Goal: Check status: Check status

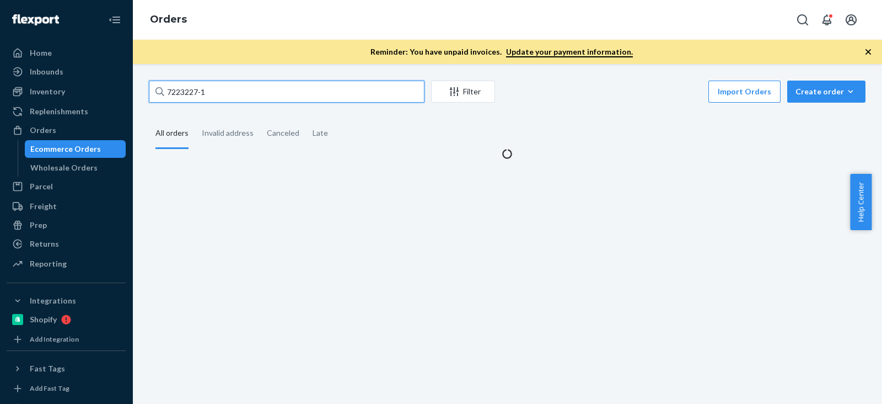
drag, startPoint x: 247, startPoint y: 92, endPoint x: 3, endPoint y: 103, distance: 244.5
click at [0, 103] on div "Home Inbounds Shipping Plans Problems Inventory Products Branded Packaging Repl…" at bounding box center [441, 202] width 882 height 404
type input "[PERSON_NAME]"
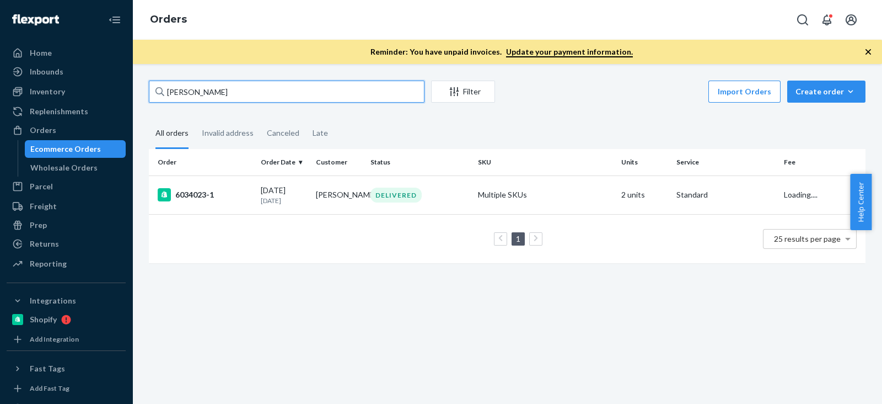
type input "[PERSON_NAME]"
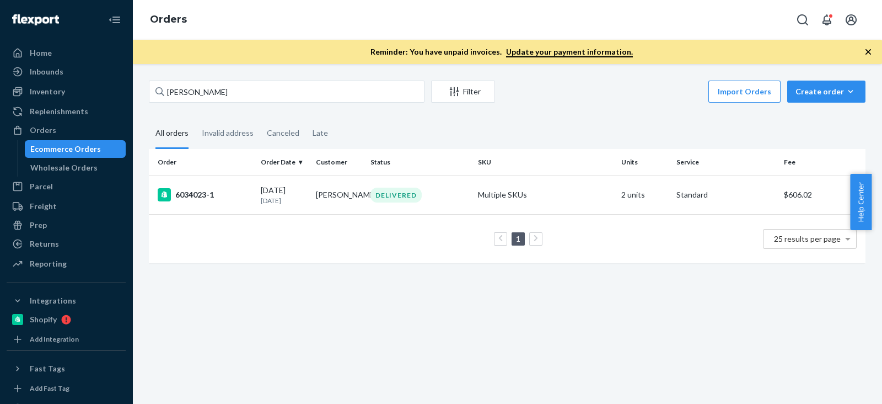
click at [660, 99] on div "Import Orders Create order Ecommerce order Removal order" at bounding box center [684, 92] width 364 height 25
click at [214, 197] on div "6034023-1" at bounding box center [205, 194] width 94 height 13
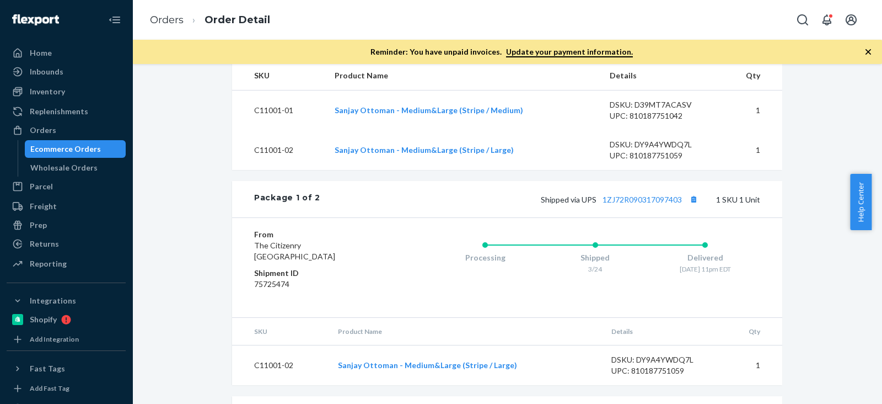
scroll to position [345, 0]
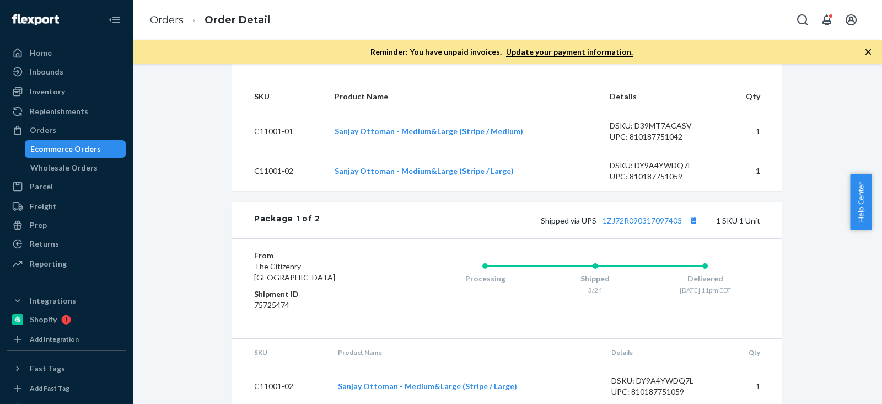
click at [162, 105] on div "Shopify Order # 6034023-1 • Standard / $605.92 Create Return Duplicate Order De…" at bounding box center [507, 185] width 733 height 898
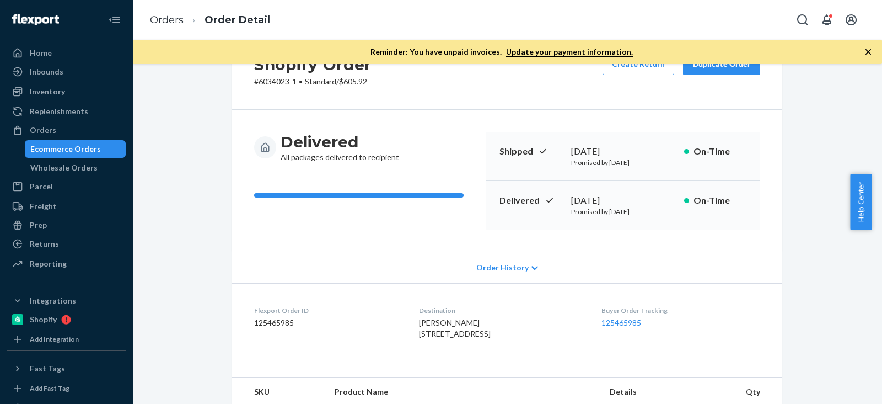
scroll to position [0, 0]
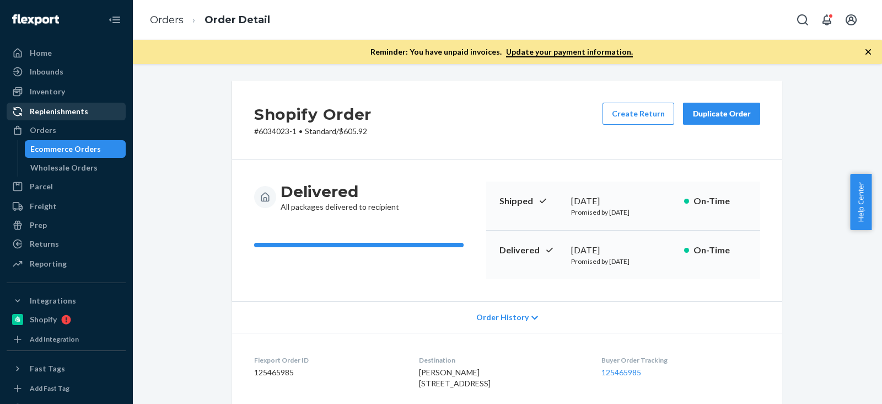
drag, startPoint x: 55, startPoint y: 95, endPoint x: 74, endPoint y: 109, distance: 24.2
click at [55, 95] on div "Inventory" at bounding box center [47, 91] width 35 height 11
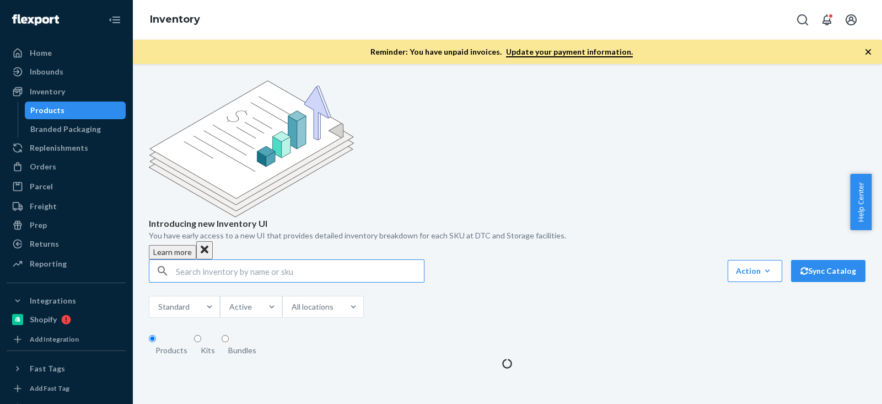
click at [260, 173] on div "Introducing new Inventory UI You have early access to a new UI that provides de…" at bounding box center [507, 224] width 733 height 288
click at [270, 260] on input "text" at bounding box center [300, 271] width 248 height 22
paste input "C11001-02"
type input "C11001-02"
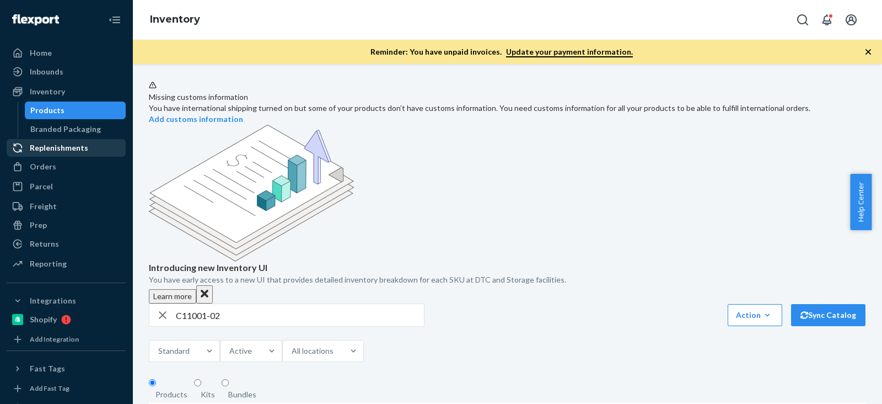
click at [64, 150] on div "Replenishments" at bounding box center [59, 147] width 58 height 11
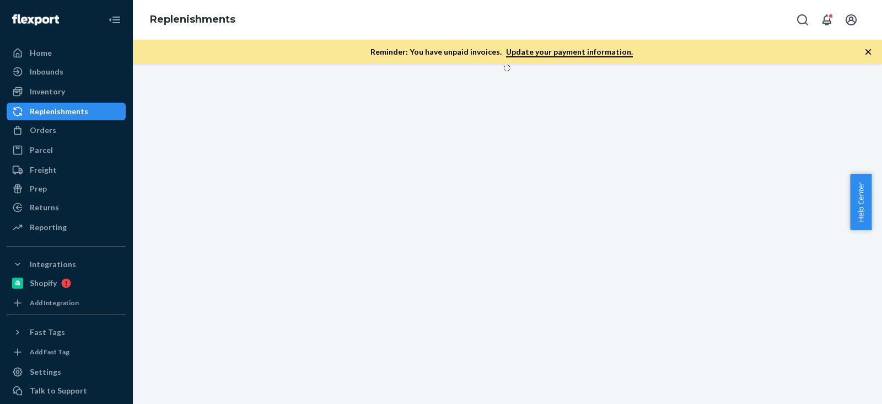
click at [52, 118] on div "Replenishments" at bounding box center [66, 111] width 117 height 15
click at [53, 123] on div "Orders" at bounding box center [66, 129] width 117 height 15
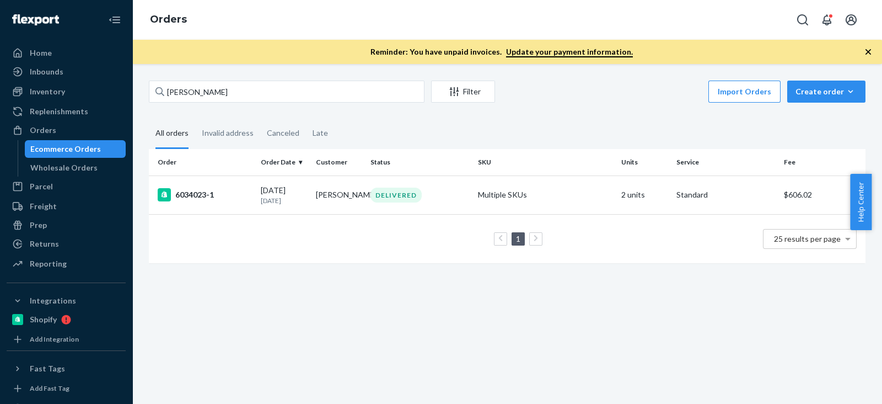
click at [744, 308] on div "[PERSON_NAME] Filter Import Orders Create order Ecommerce order Removal order A…" at bounding box center [507, 234] width 750 height 340
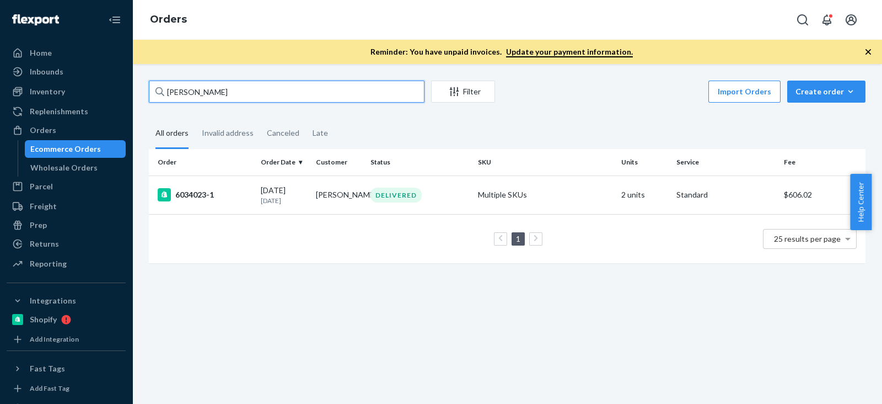
click at [240, 94] on input "[PERSON_NAME]" at bounding box center [287, 91] width 276 height 22
drag, startPoint x: 244, startPoint y: 93, endPoint x: 0, endPoint y: 92, distance: 243.7
click at [0, 92] on div "Home Inbounds Shipping Plans Problems Inventory Products Branded Packaging Repl…" at bounding box center [441, 202] width 882 height 404
paste input "[PERSON_NAME]"
type input "[PERSON_NAME]"
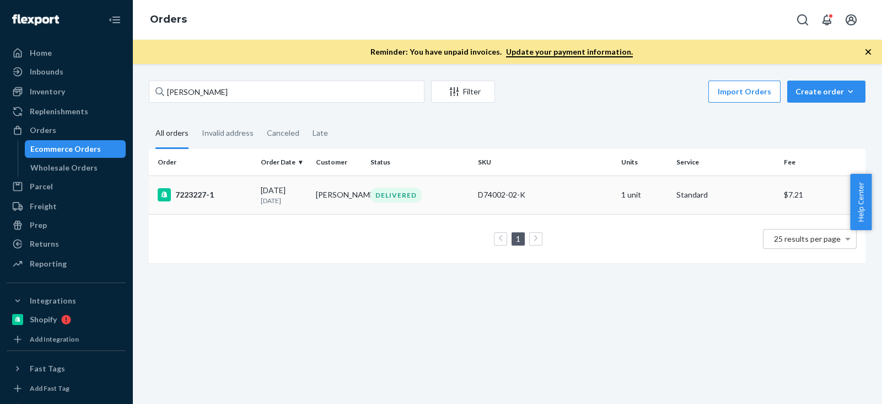
click at [203, 194] on div "7223227-1" at bounding box center [205, 194] width 94 height 13
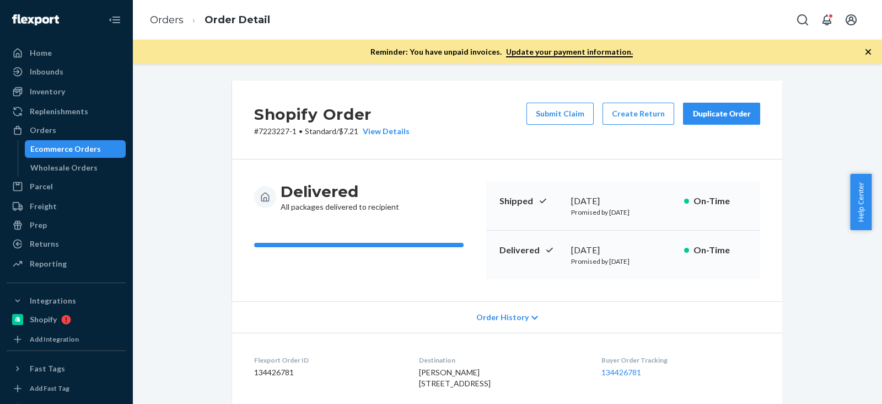
drag, startPoint x: 816, startPoint y: 157, endPoint x: 768, endPoint y: 175, distance: 51.3
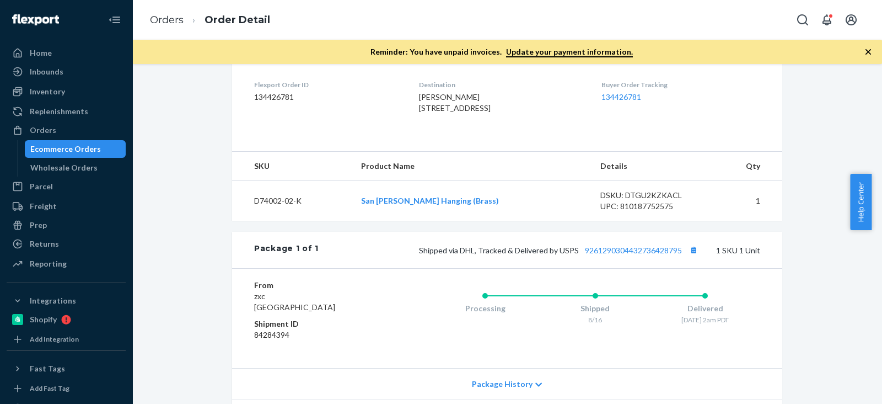
scroll to position [207, 0]
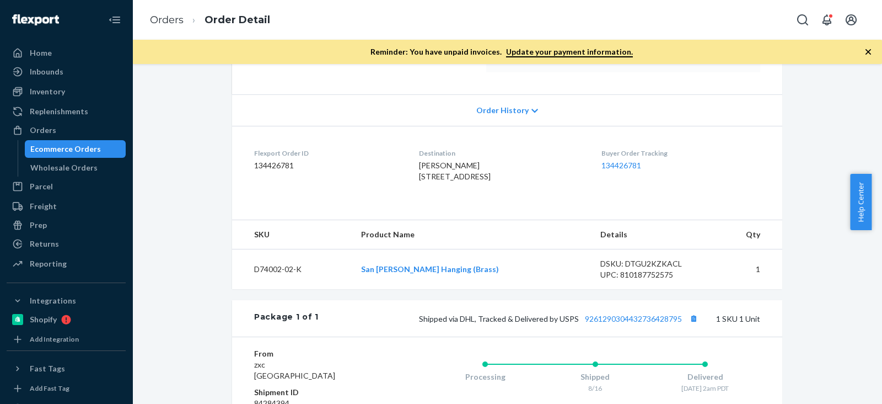
click at [283, 165] on dd "134426781" at bounding box center [327, 165] width 147 height 11
click at [283, 164] on dd "134426781" at bounding box center [327, 165] width 147 height 11
copy dd "134426781"
click at [181, 138] on div "Shopify Order # 7223227-1 • Standard / $7.21 View Details Submit Claim Create R…" at bounding box center [507, 211] width 733 height 675
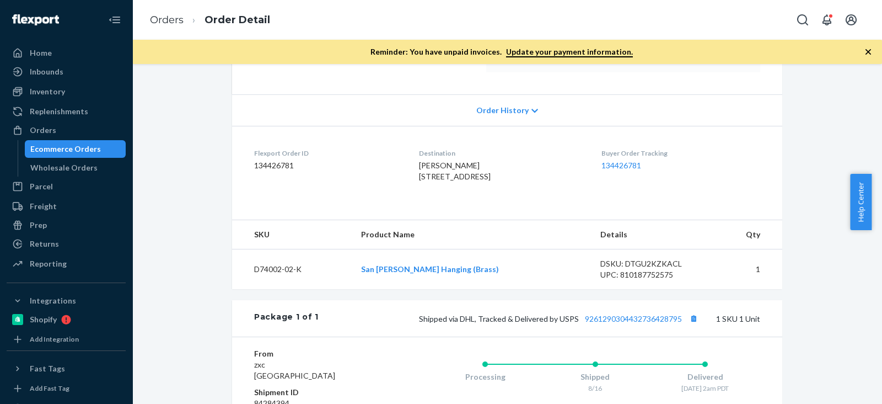
click at [71, 150] on div "Ecommerce Orders" at bounding box center [65, 148] width 71 height 11
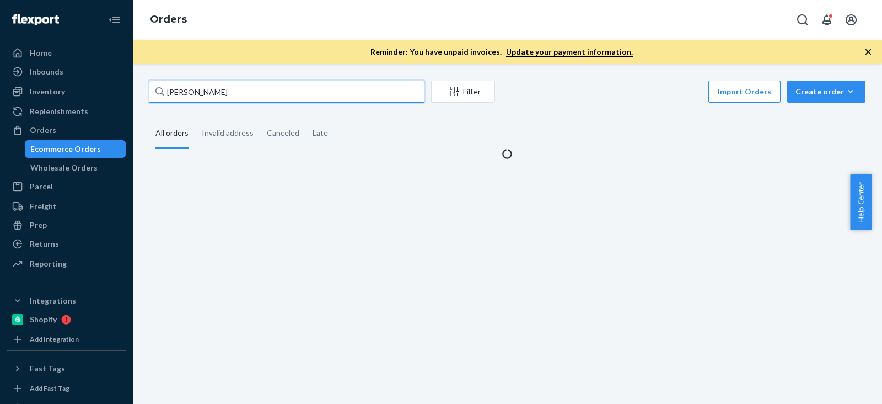
click at [241, 81] on input "[PERSON_NAME]" at bounding box center [287, 91] width 276 height 22
click at [243, 87] on input "[PERSON_NAME]" at bounding box center [287, 91] width 276 height 22
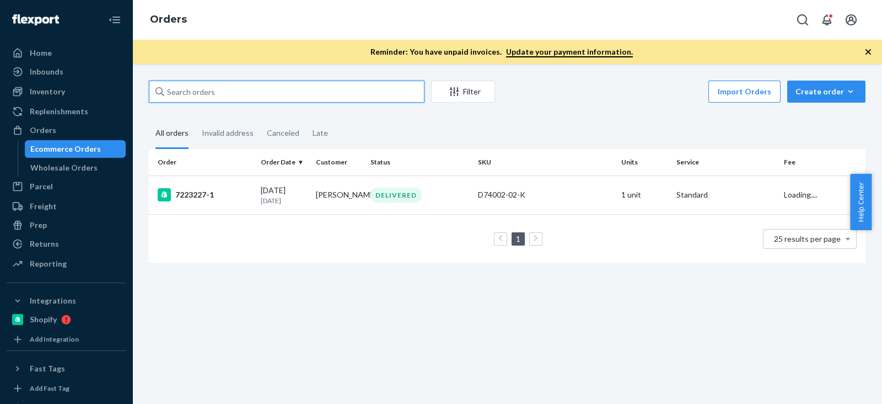
paste input "[PERSON_NAME]"
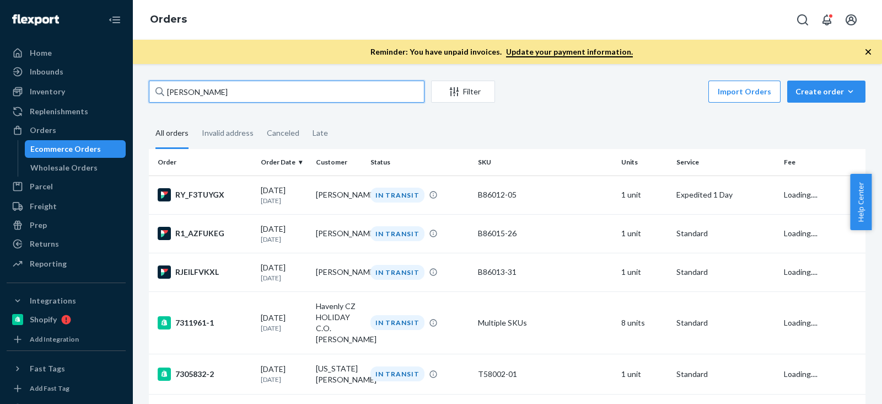
type input "[PERSON_NAME]"
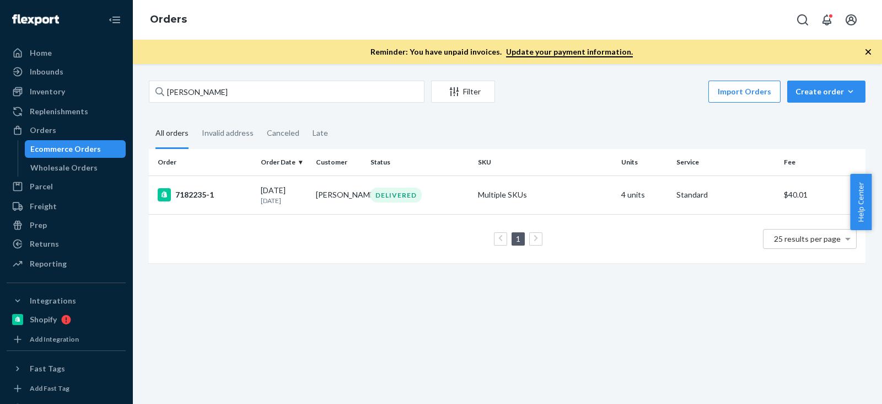
click at [578, 112] on div "[PERSON_NAME] Filter Import Orders Create order Ecommerce order Removal order A…" at bounding box center [507, 177] width 733 height 194
